Goal: Go to known website: Access a specific website the user already knows

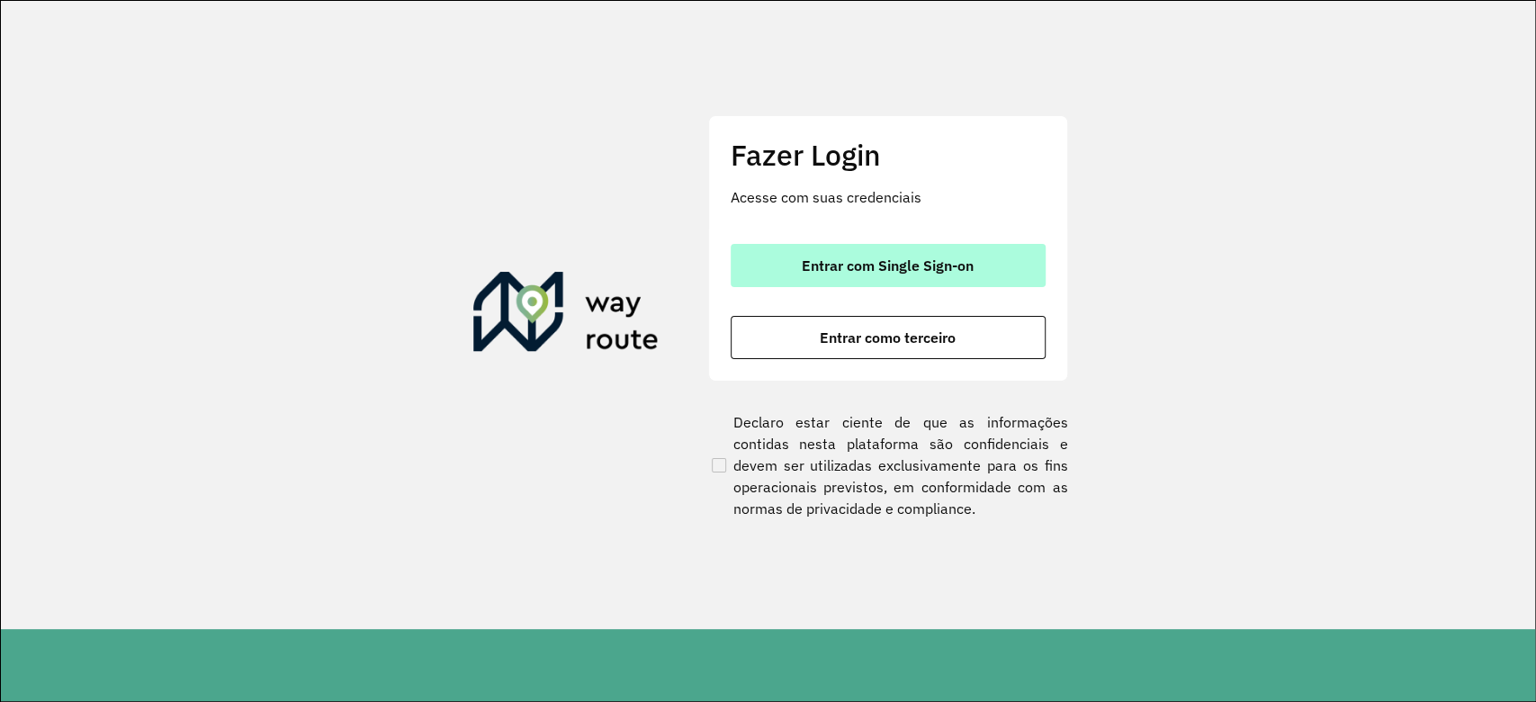
click at [841, 275] on button "Entrar com Single Sign-on" at bounding box center [888, 265] width 315 height 43
